Goal: Information Seeking & Learning: Learn about a topic

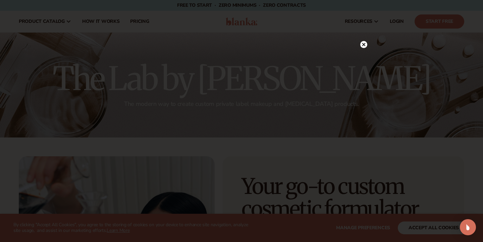
click at [366, 46] on circle at bounding box center [363, 44] width 7 height 7
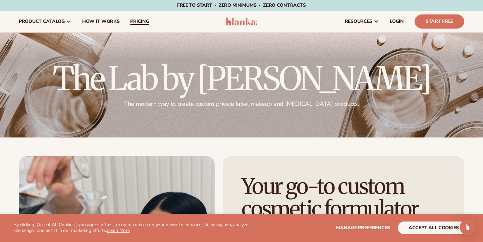
click at [133, 24] on span "pricing" at bounding box center [139, 21] width 19 height 5
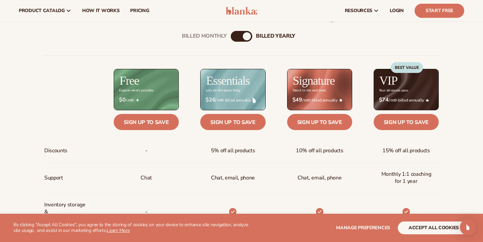
scroll to position [228, 0]
drag, startPoint x: 211, startPoint y: 91, endPoint x: 240, endPoint y: 91, distance: 29.2
click at [240, 91] on div "Let’s do the damn thing." at bounding box center [223, 91] width 35 height 4
drag, startPoint x: 242, startPoint y: 91, endPoint x: 223, endPoint y: 69, distance: 29.2
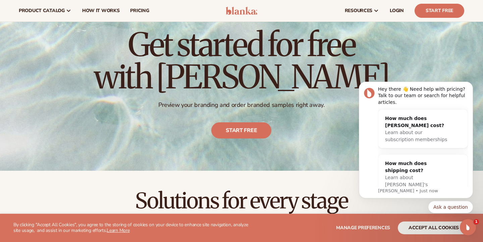
scroll to position [8, 0]
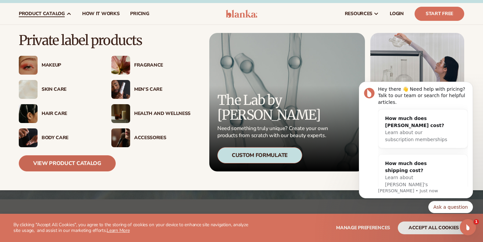
click at [91, 158] on link "View Product Catalog" at bounding box center [67, 163] width 97 height 16
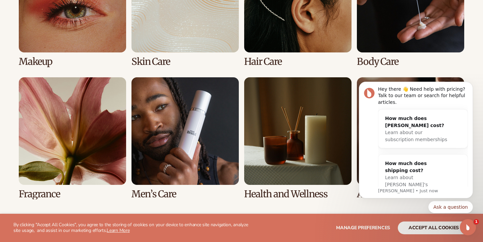
scroll to position [624, 0]
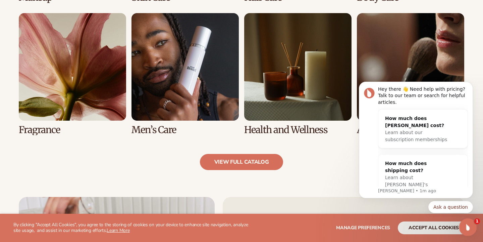
click at [468, 228] on icon "Open Intercom Messenger" at bounding box center [467, 226] width 11 height 11
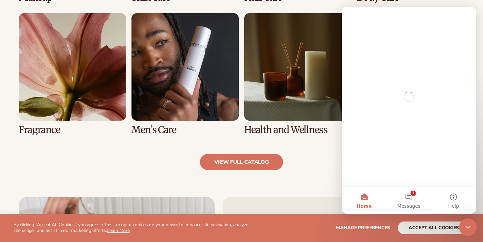
scroll to position [0, 0]
click at [468, 228] on icon "Close Intercom Messenger" at bounding box center [467, 226] width 8 height 8
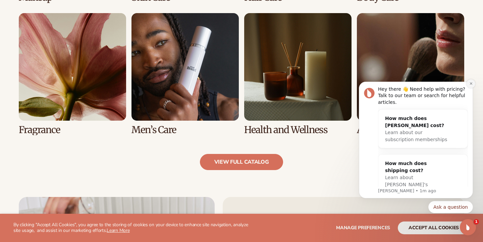
click at [470, 85] on icon "Dismiss notification" at bounding box center [472, 84] width 4 height 4
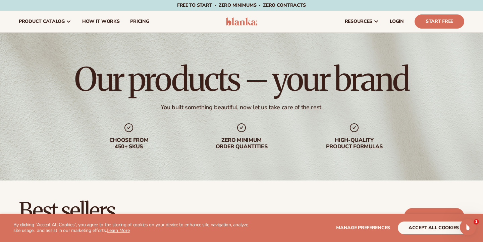
click at [200, 108] on div "You built something beautiful, now let us take care of the rest." at bounding box center [242, 107] width 162 height 8
drag, startPoint x: 200, startPoint y: 108, endPoint x: 293, endPoint y: 108, distance: 93.0
click at [302, 108] on div "You built something beautiful, now let us take care of the rest." at bounding box center [242, 107] width 162 height 8
click at [293, 108] on div "You built something beautiful, now let us take care of the rest." at bounding box center [242, 107] width 162 height 8
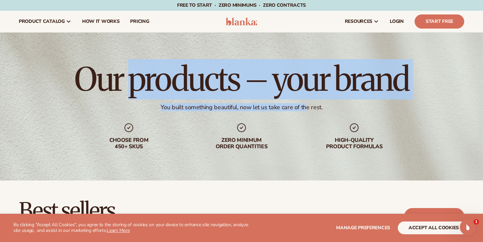
drag, startPoint x: 305, startPoint y: 108, endPoint x: 127, endPoint y: 83, distance: 180.3
click at [127, 83] on div "Our products – your brand You built something beautiful, now let us take care o…" at bounding box center [241, 107] width 483 height 148
click at [127, 83] on h1 "Our products – your brand" at bounding box center [242, 79] width 334 height 32
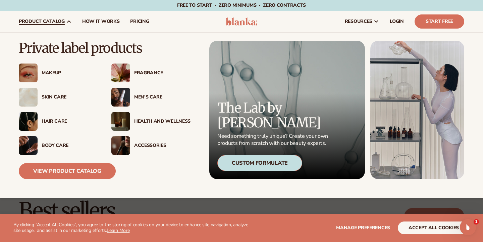
click at [268, 164] on div "Custom Formulate" at bounding box center [259, 163] width 85 height 16
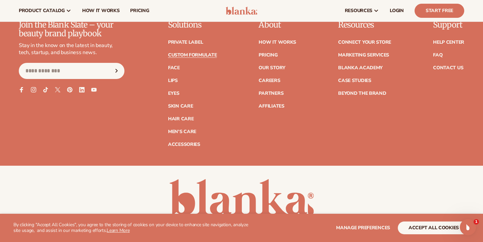
scroll to position [942, 0]
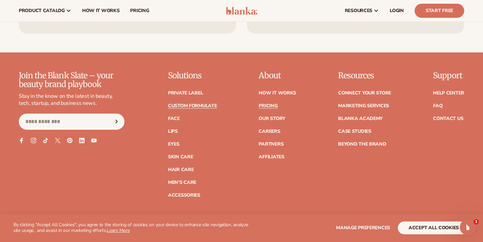
click at [273, 104] on link "Pricing" at bounding box center [268, 105] width 19 height 5
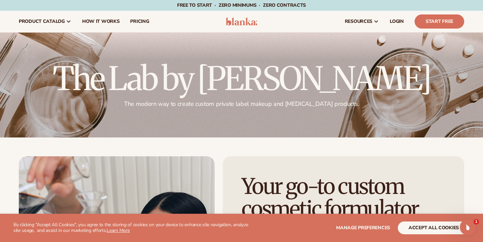
click at [223, 76] on h2 "The Lab by [PERSON_NAME]" at bounding box center [242, 78] width 446 height 32
drag, startPoint x: 126, startPoint y: 72, endPoint x: 271, endPoint y: 74, distance: 145.4
click at [267, 73] on h2 "The Lab by [PERSON_NAME]" at bounding box center [242, 78] width 446 height 32
click at [271, 74] on h2 "The Lab by [PERSON_NAME]" at bounding box center [242, 78] width 446 height 32
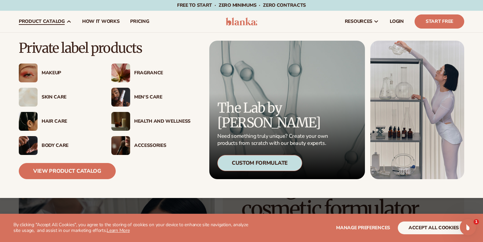
click at [55, 65] on div "Makeup" at bounding box center [58, 72] width 79 height 19
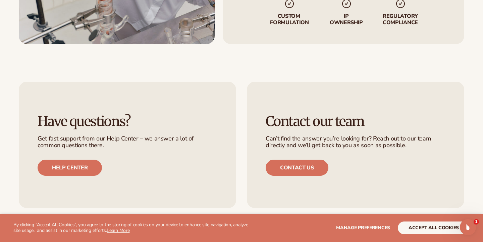
scroll to position [1133, 0]
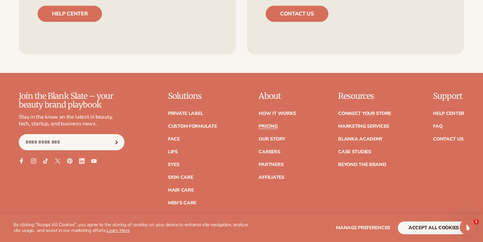
click at [271, 125] on link "Pricing" at bounding box center [268, 126] width 19 height 5
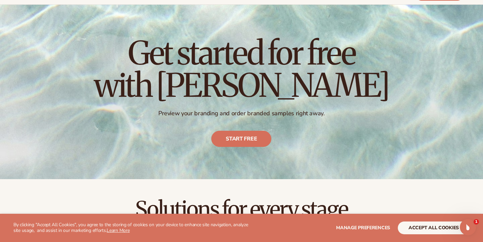
scroll to position [30, 0]
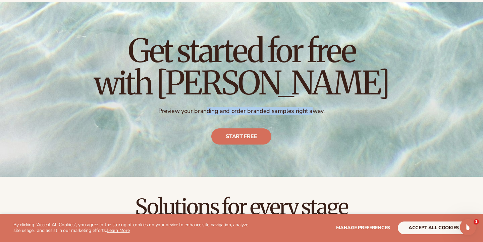
drag, startPoint x: 208, startPoint y: 112, endPoint x: 314, endPoint y: 114, distance: 106.1
click at [314, 114] on p "Preview your branding and order branded samples right away." at bounding box center [241, 111] width 295 height 8
drag, startPoint x: 325, startPoint y: 114, endPoint x: 157, endPoint y: 112, distance: 167.5
click at [157, 112] on p "Preview your branding and order branded samples right away." at bounding box center [241, 111] width 295 height 8
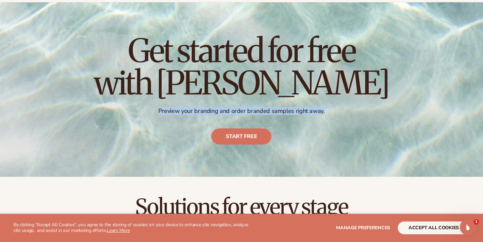
click at [157, 112] on p "Preview your branding and order branded samples right away." at bounding box center [241, 111] width 295 height 8
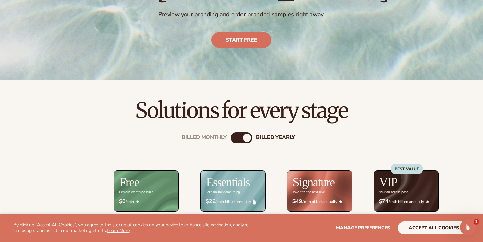
scroll to position [199, 0]
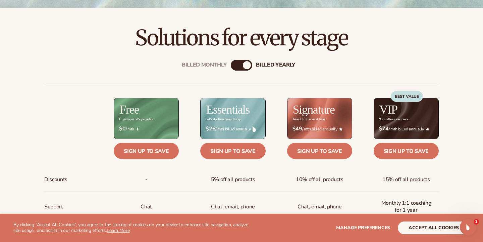
click at [238, 64] on div "Billed Monthly" at bounding box center [235, 65] width 8 height 8
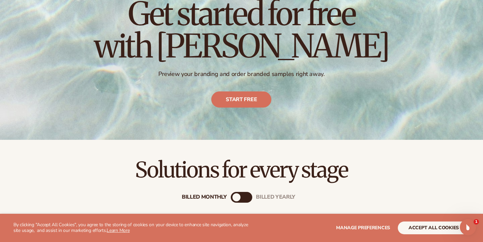
scroll to position [0, 0]
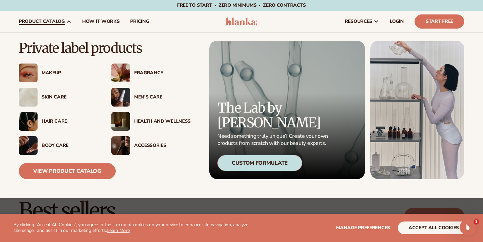
click at [270, 167] on div "Custom Formulate" at bounding box center [259, 163] width 85 height 16
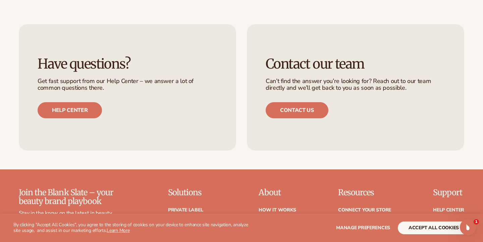
scroll to position [838, 0]
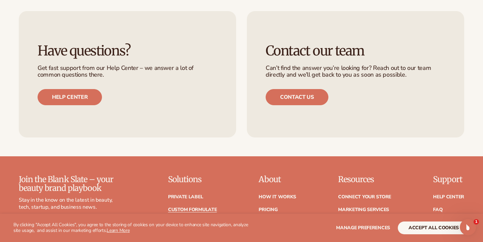
click at [238, 117] on ul "Have questions? Get fast support from our Help Center – we answer a lot of comm…" at bounding box center [242, 74] width 446 height 126
click at [231, 113] on div "Have questions? Get fast support from our Help Center – we answer a lot of comm…" at bounding box center [127, 74] width 217 height 126
click at [243, 118] on ul "Have questions? Get fast support from our Help Center – we answer a lot of comm…" at bounding box center [242, 74] width 446 height 126
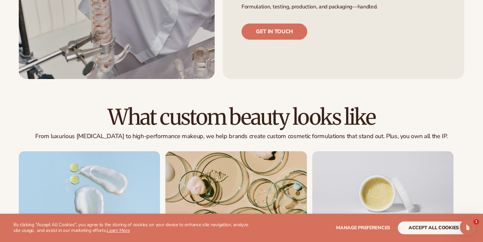
scroll to position [376, 0]
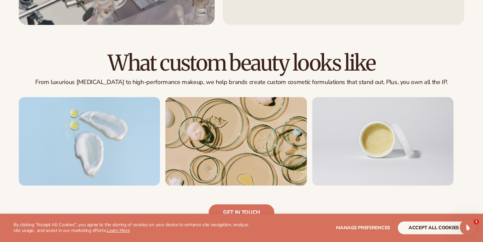
drag, startPoint x: 380, startPoint y: 69, endPoint x: 228, endPoint y: 64, distance: 152.5
click at [229, 64] on h2 "What custom beauty looks like" at bounding box center [242, 63] width 446 height 22
click at [228, 64] on h2 "What custom beauty looks like" at bounding box center [242, 63] width 446 height 22
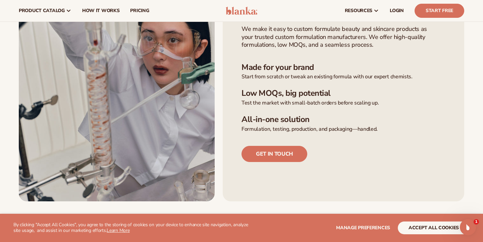
scroll to position [151, 0]
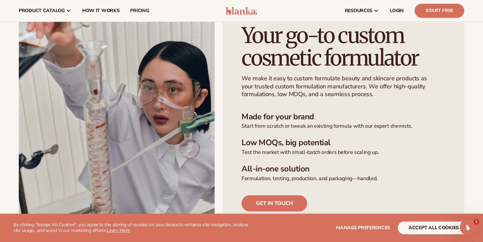
click at [217, 62] on div "Your go-to custom cosmetic formulator We make it easy to custom formulate beaut…" at bounding box center [242, 127] width 446 height 245
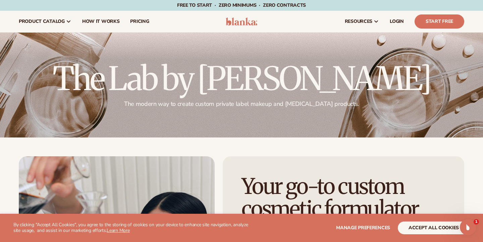
drag, startPoint x: 131, startPoint y: 69, endPoint x: 345, endPoint y: 98, distance: 215.7
click at [344, 95] on h2 "The Lab by [PERSON_NAME]" at bounding box center [242, 78] width 446 height 32
click at [345, 95] on h2 "The Lab by [PERSON_NAME]" at bounding box center [242, 78] width 446 height 32
click at [209, 21] on nav "product catalog Private label products The Lab by [PERSON_NAME]" at bounding box center [116, 21] width 206 height 21
click at [201, 21] on nav "product catalog Private label products The Lab by [PERSON_NAME]" at bounding box center [116, 21] width 206 height 21
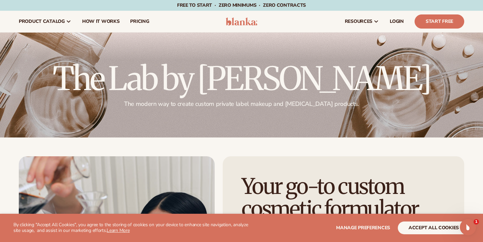
scroll to position [0, 0]
